Goal: Transaction & Acquisition: Purchase product/service

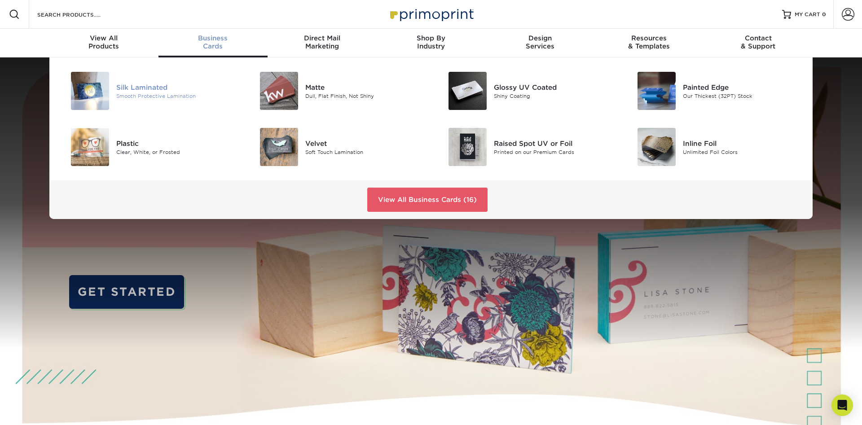
click at [140, 103] on div "Silk Laminated Smooth Protective Lamination" at bounding box center [179, 91] width 126 height 38
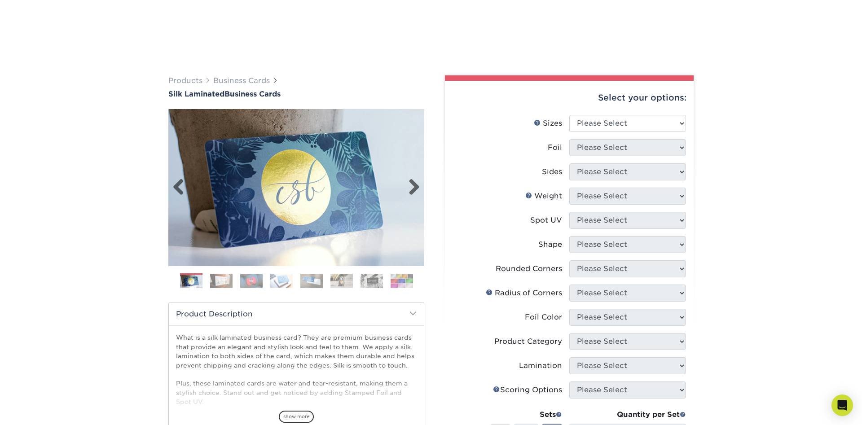
scroll to position [183, 0]
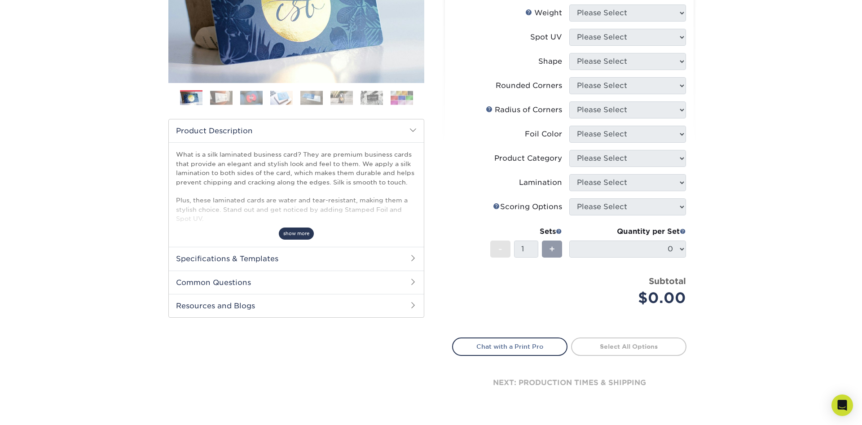
click at [286, 239] on span "show more" at bounding box center [296, 234] width 35 height 12
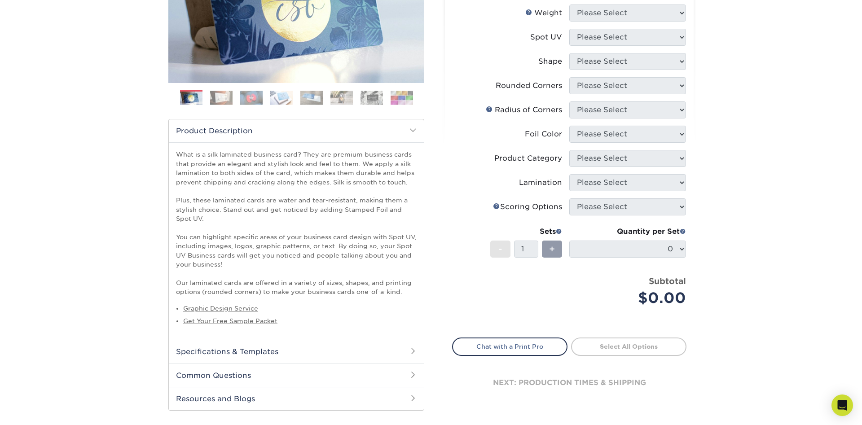
scroll to position [0, 0]
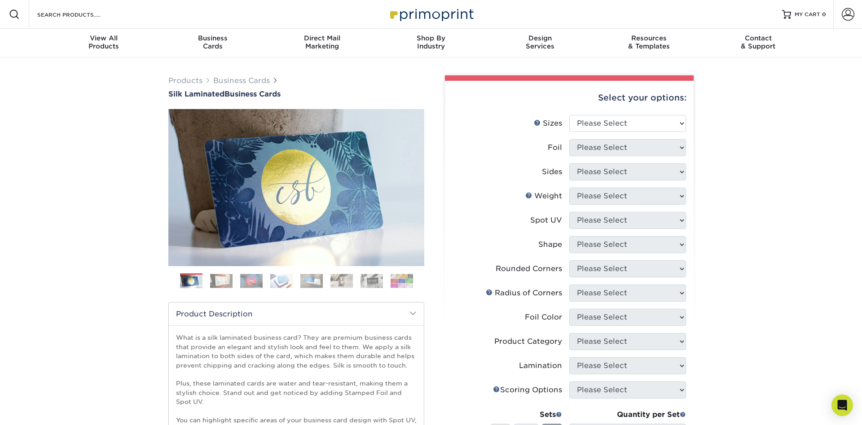
click at [638, 132] on li "Sizes Help Sizes Please Select 1.5" x 3.5" - Mini 1.75" x 3.5" - Mini 2" x 2" -…" at bounding box center [568, 127] width 233 height 24
click at [654, 116] on div "Select your options: Sizes Help Sizes Please Select 1.5" x 3.5" - Mini 1.75" x …" at bounding box center [569, 340] width 249 height 519
click at [569, 115] on select "Please Select 1.5" x 3.5" - Mini 1.75" x 3.5" - Mini 2" x 2" - Square 2" x 3" -…" at bounding box center [627, 123] width 117 height 17
select select "2.00x3.50"
click option "2" x 3.5" - Standard" at bounding box center [0, 0] width 0 height 0
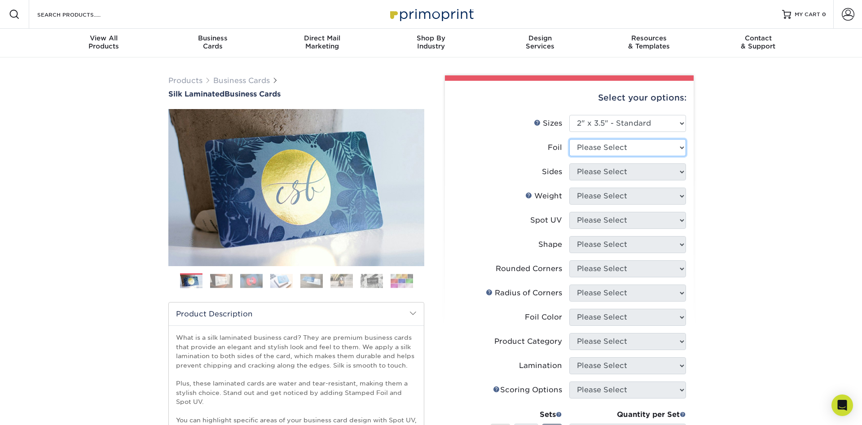
click at [569, 139] on select "Please Select Yes No" at bounding box center [627, 147] width 117 height 17
select select "0"
click at [569, 163] on select "Please Select Print Both Sides Print Front Only" at bounding box center [627, 171] width 117 height 17
select select "13abbda7-1d64-4f25-8bb2-c179b224825d"
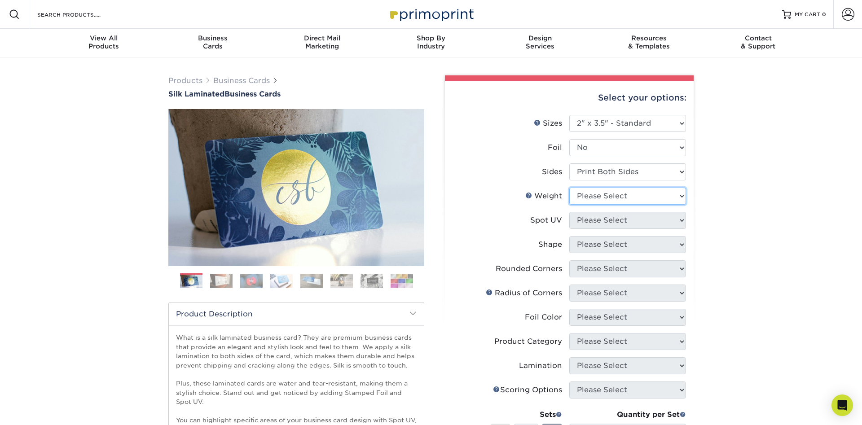
click at [569, 188] on select "Please Select 16PT" at bounding box center [627, 196] width 117 height 17
select select "16PT"
click at [623, 206] on li "Weight Help Weight Please Select 16PT" at bounding box center [568, 200] width 233 height 24
click at [569, 212] on select "Please Select No Spot UV Front and Back (Both Sides) Front Only Back Only" at bounding box center [627, 220] width 117 height 17
select select "3"
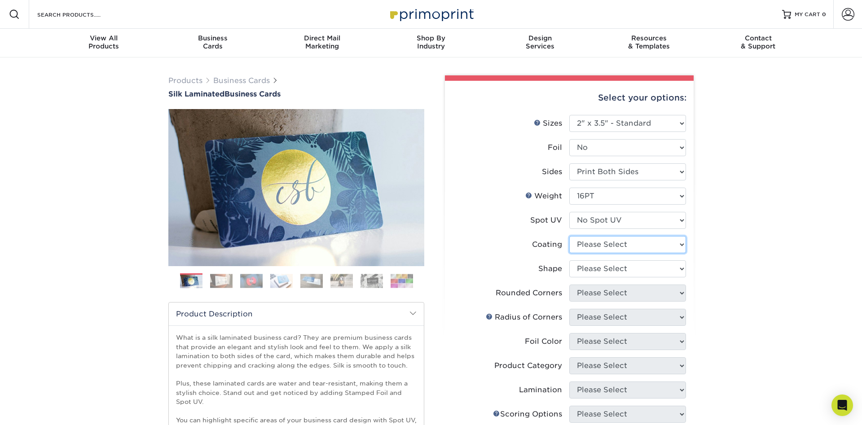
click at [569, 236] on select at bounding box center [627, 244] width 117 height 17
select select "3e7618de-abca-4bda-9f97-8b9129e913d8"
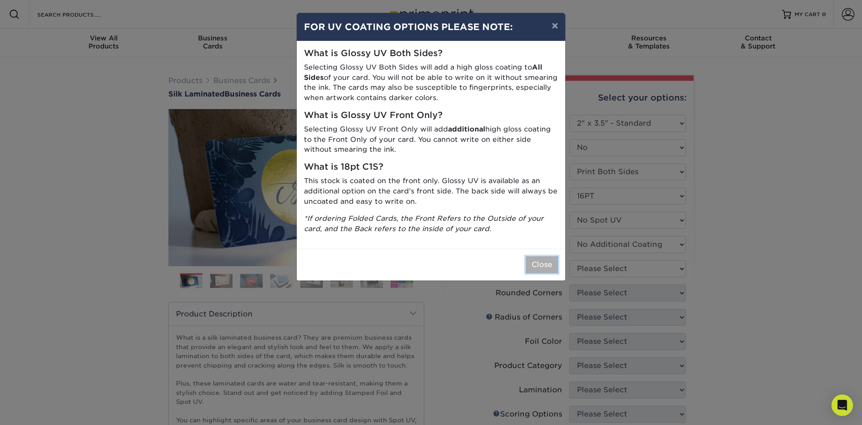
click at [540, 258] on button "Close" at bounding box center [542, 264] width 32 height 17
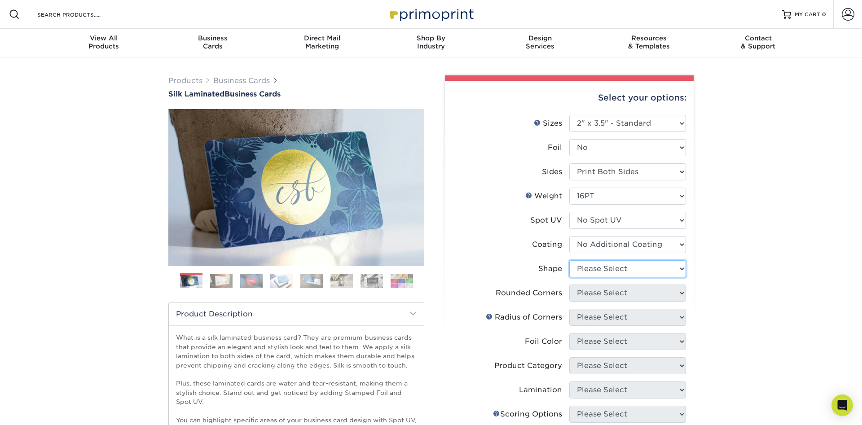
click at [569, 260] on select "Please Select Standard Oval" at bounding box center [627, 268] width 117 height 17
select select "standard"
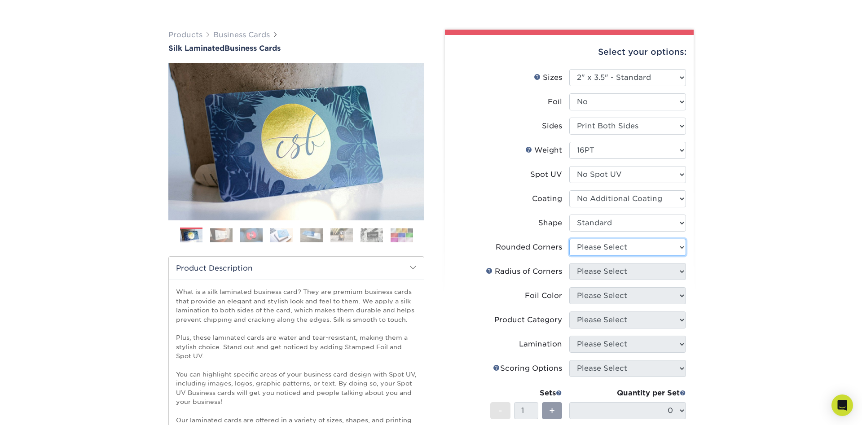
click at [569, 239] on select "Please Select Yes - Round 2 Corners Yes - Round 4 Corners No" at bounding box center [627, 247] width 117 height 17
select select "0"
click option "No" at bounding box center [0, 0] width 0 height 0
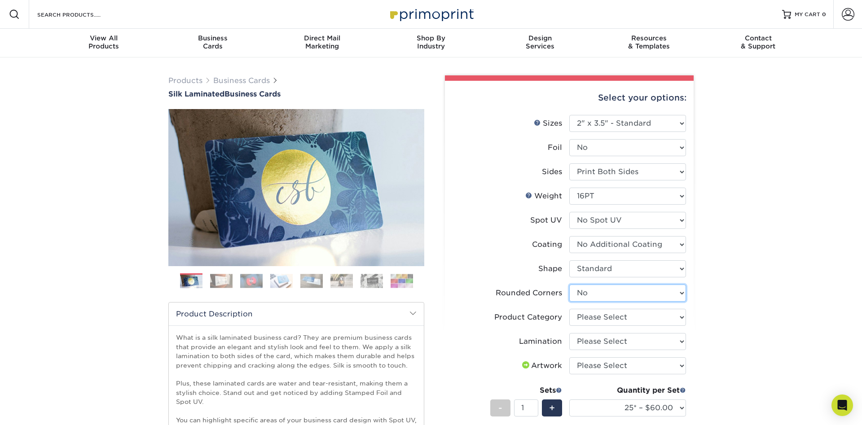
scroll to position [92, 0]
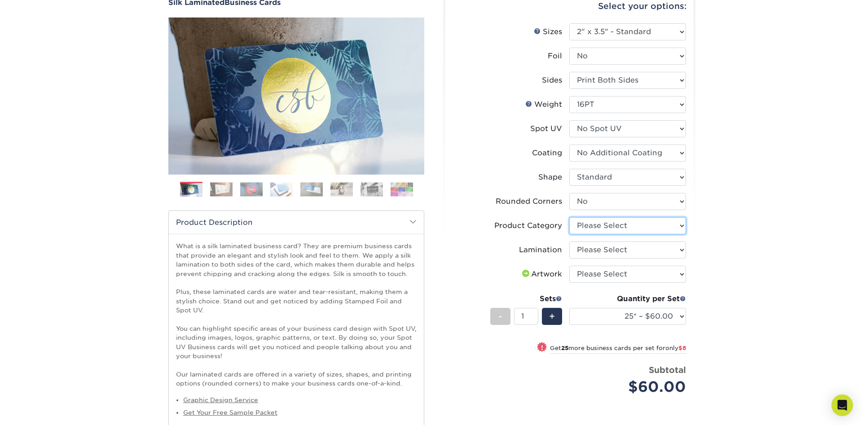
click at [569, 217] on select "Please Select Business Cards" at bounding box center [627, 225] width 117 height 17
select select "3b5148f1-0588-4f88-a218-97bcfdce65c1"
click option "Business Cards" at bounding box center [0, 0] width 0 height 0
click at [569, 241] on select "Please Select Silk" at bounding box center [627, 249] width 117 height 17
select select "ccacb42f-45f7-42d3-bbd3-7c8421cf37f0"
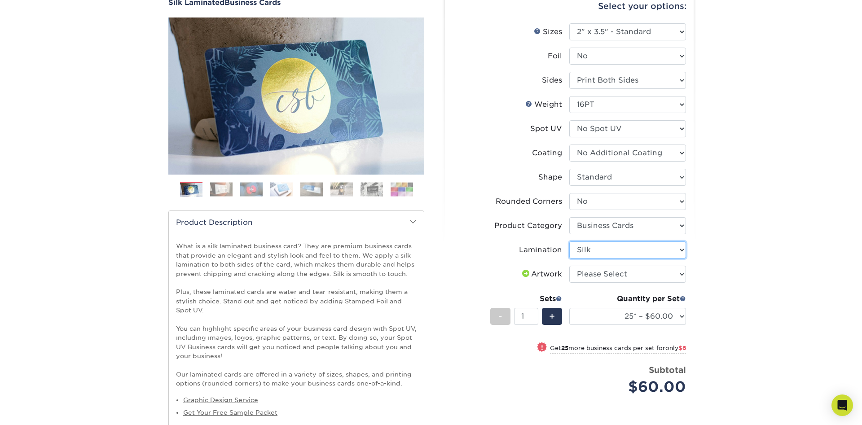
click option "Silk" at bounding box center [0, 0] width 0 height 0
click at [569, 266] on select "Please Select I will upload files I need a design - $100" at bounding box center [627, 274] width 117 height 17
select select "upload"
click option "I will upload files" at bounding box center [0, 0] width 0 height 0
click at [533, 316] on input "2" at bounding box center [526, 316] width 24 height 17
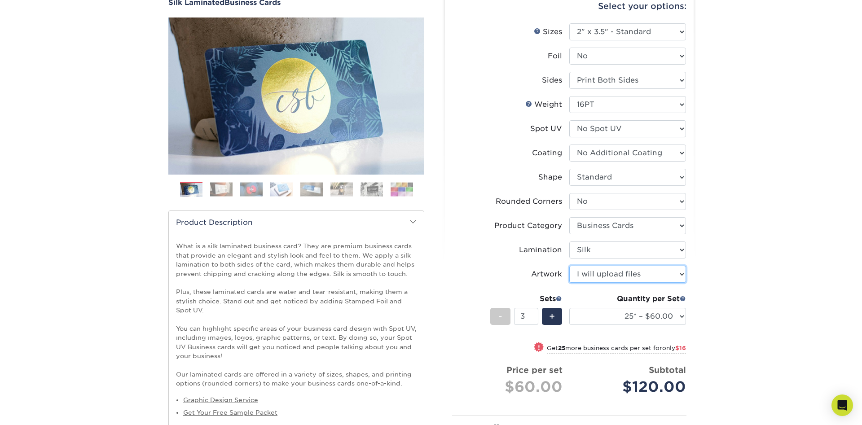
type input "3"
click at [533, 316] on input "3" at bounding box center [526, 316] width 24 height 17
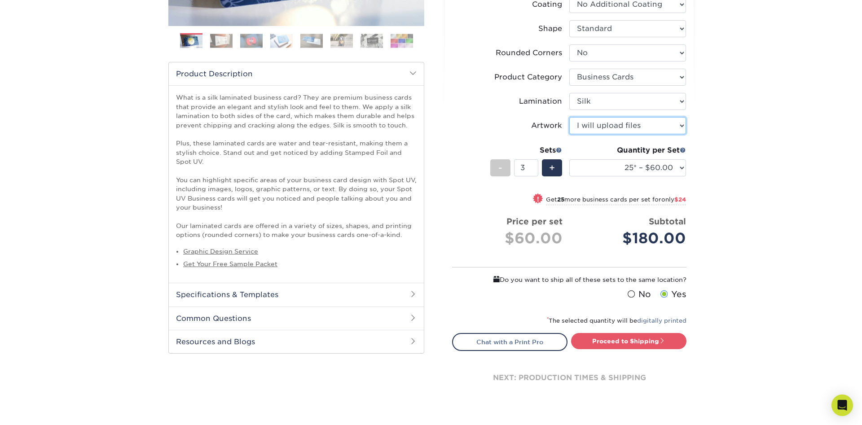
scroll to position [194, 0]
